Goal: Information Seeking & Learning: Learn about a topic

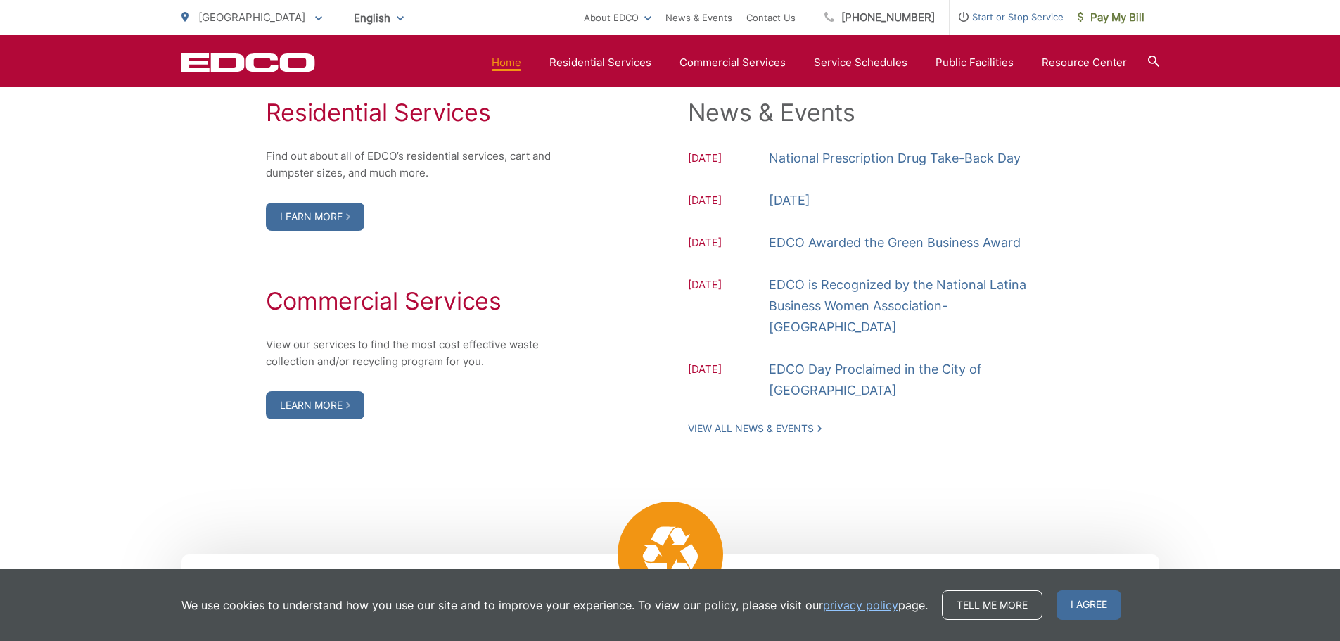
scroll to position [1547, 0]
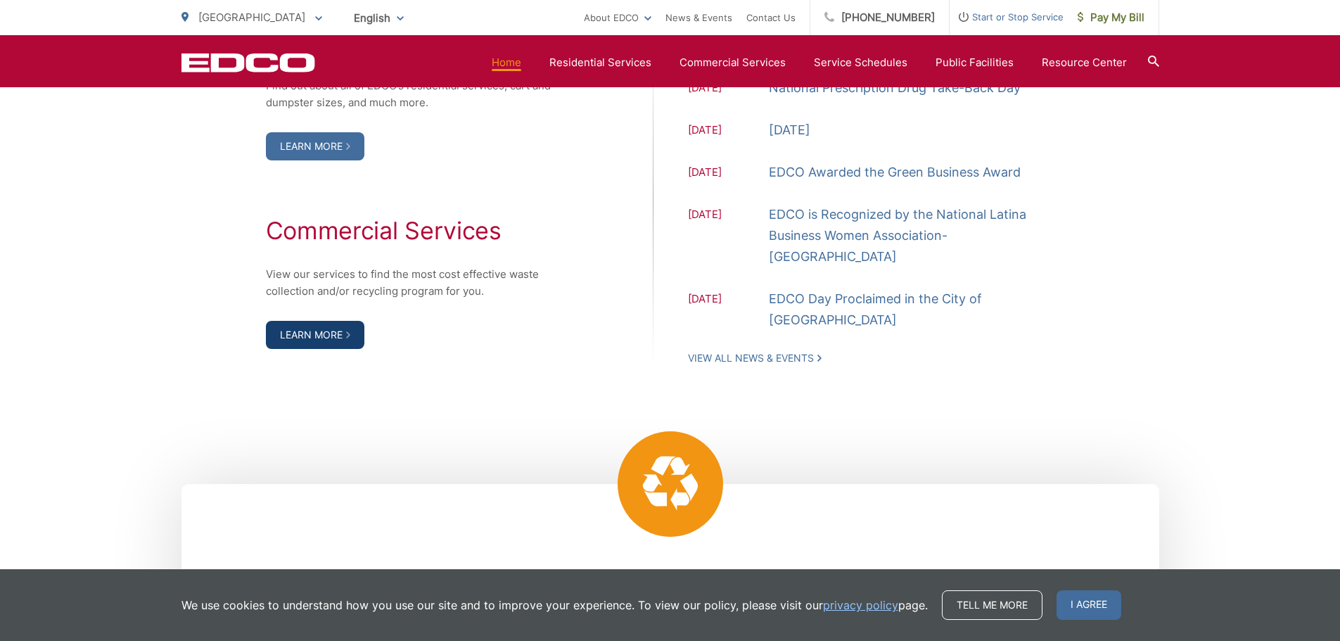
click at [304, 332] on link "Learn More" at bounding box center [315, 335] width 98 height 28
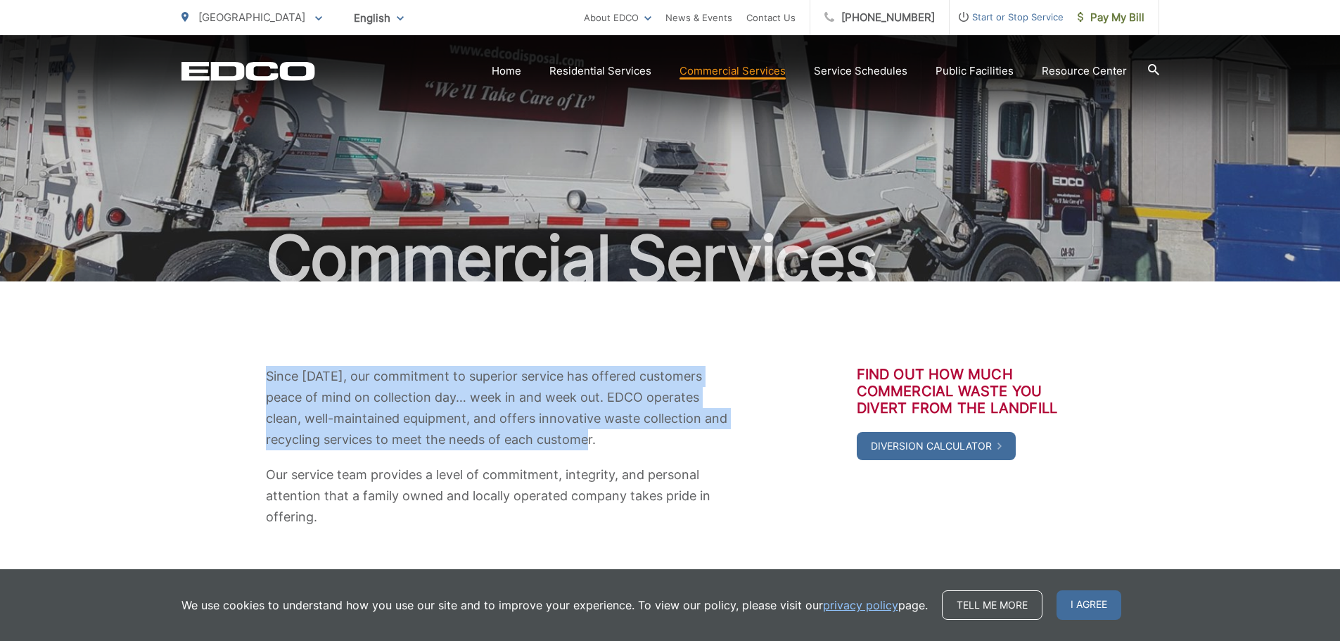
drag, startPoint x: 540, startPoint y: 439, endPoint x: 262, endPoint y: 382, distance: 283.6
click at [262, 382] on div "Since 1967, our commitment to superior service has offered customers peace of m…" at bounding box center [670, 447] width 978 height 162
click at [229, 361] on div "Since 1967, our commitment to superior service has offered customers peace of m…" at bounding box center [670, 446] width 978 height 331
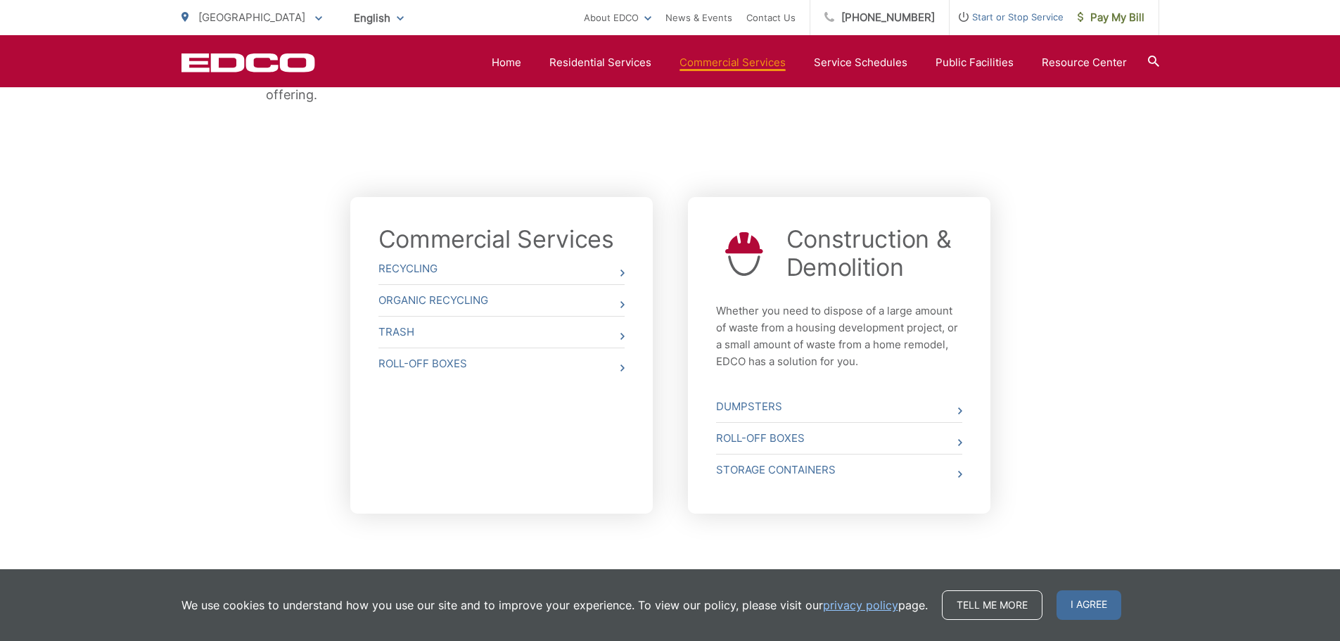
scroll to position [466, 0]
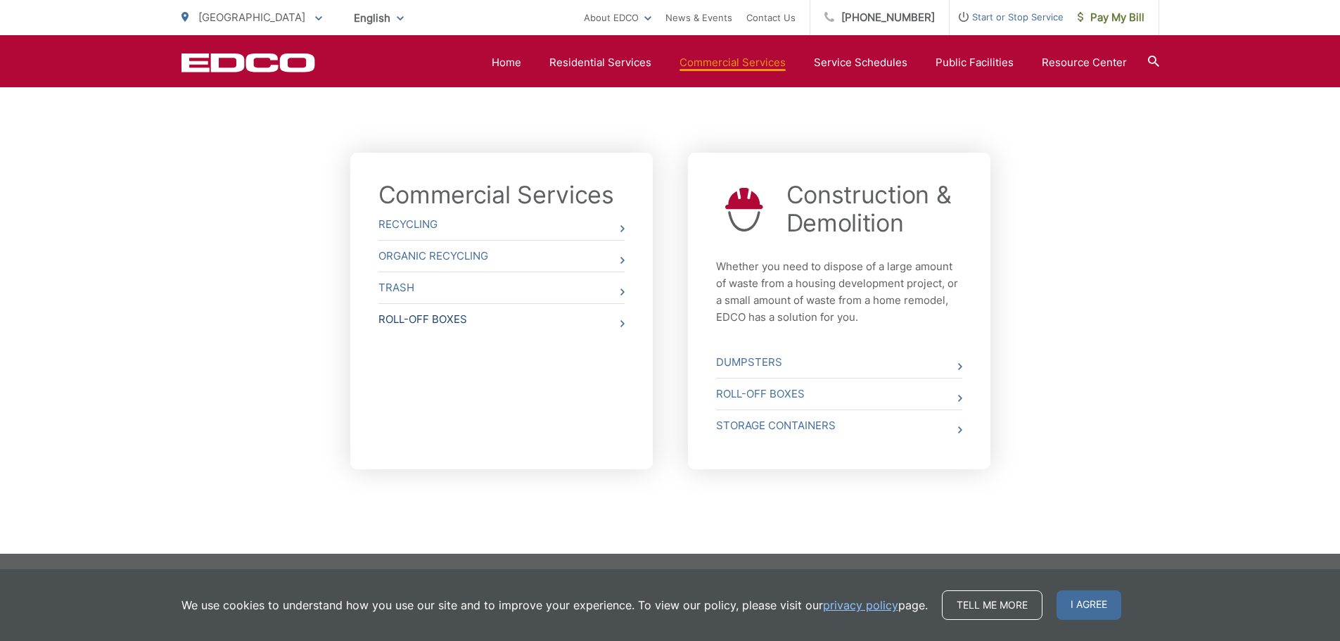
click at [475, 320] on link "Roll-Off Boxes" at bounding box center [501, 319] width 246 height 31
